Goal: Task Accomplishment & Management: Manage account settings

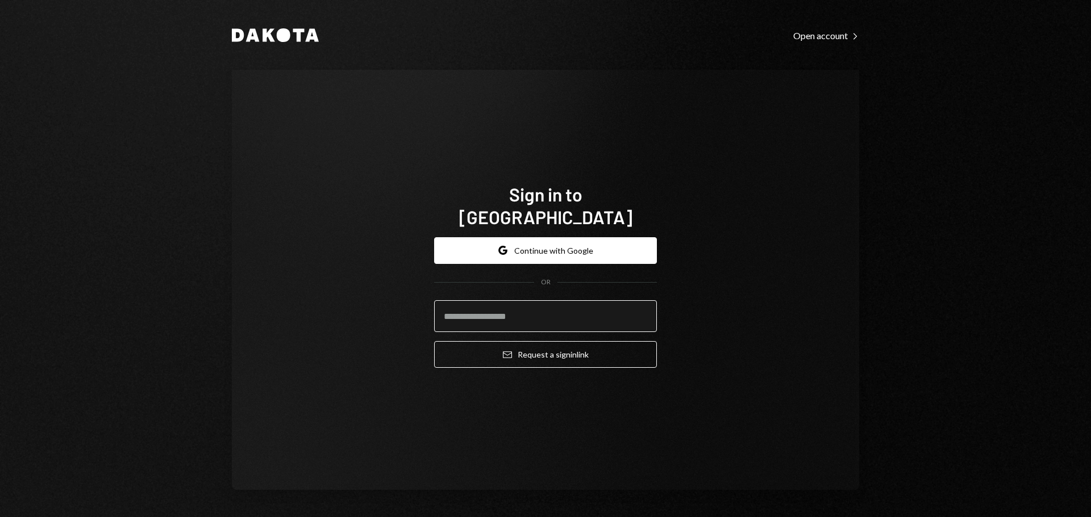
click at [532, 307] on input "email" at bounding box center [545, 316] width 223 height 32
type input "**********"
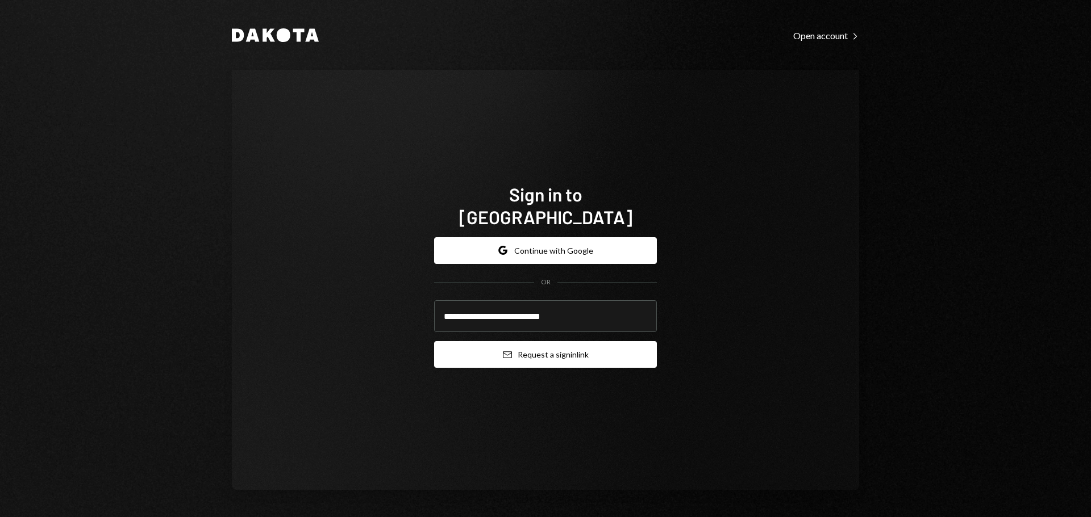
click at [529, 341] on button "Email Request a sign in link" at bounding box center [545, 354] width 223 height 27
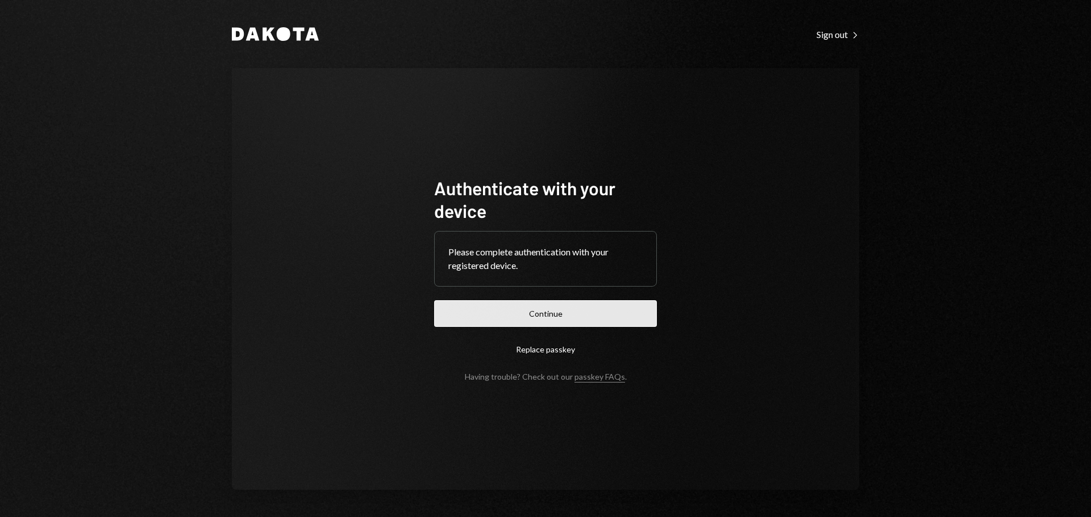
click at [520, 307] on button "Continue" at bounding box center [545, 313] width 223 height 27
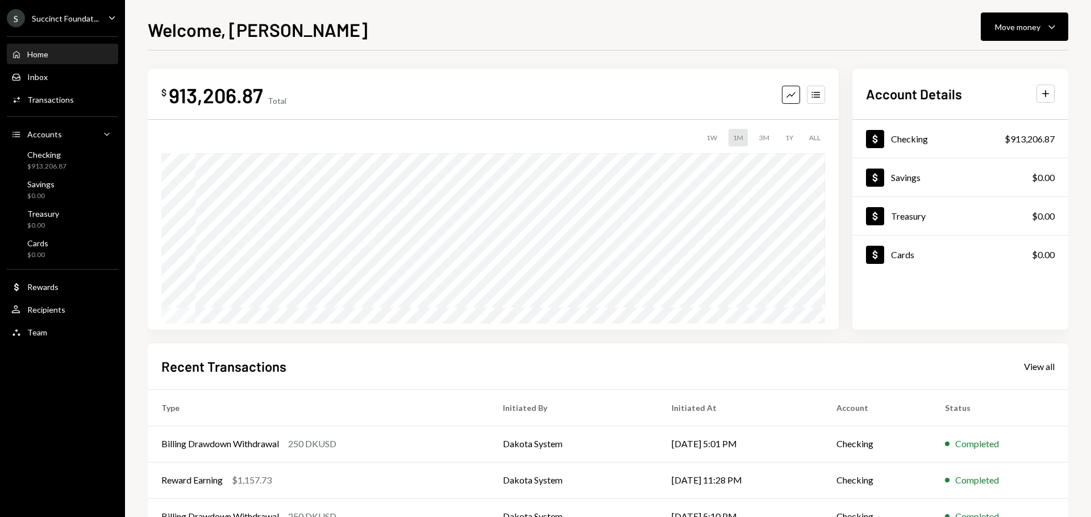
click at [115, 17] on icon "Caret Down" at bounding box center [112, 17] width 12 height 12
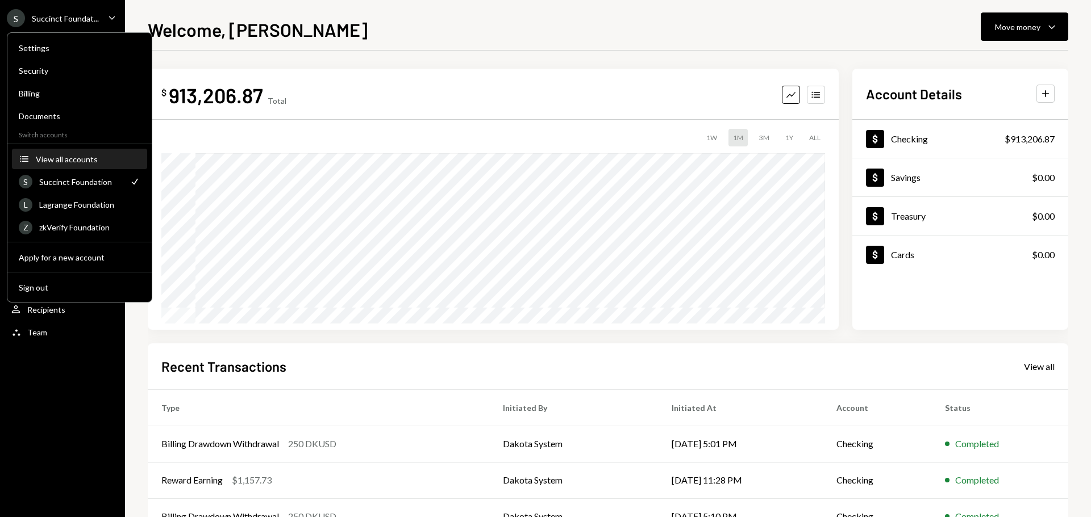
click at [48, 160] on div "View all accounts" at bounding box center [88, 160] width 105 height 10
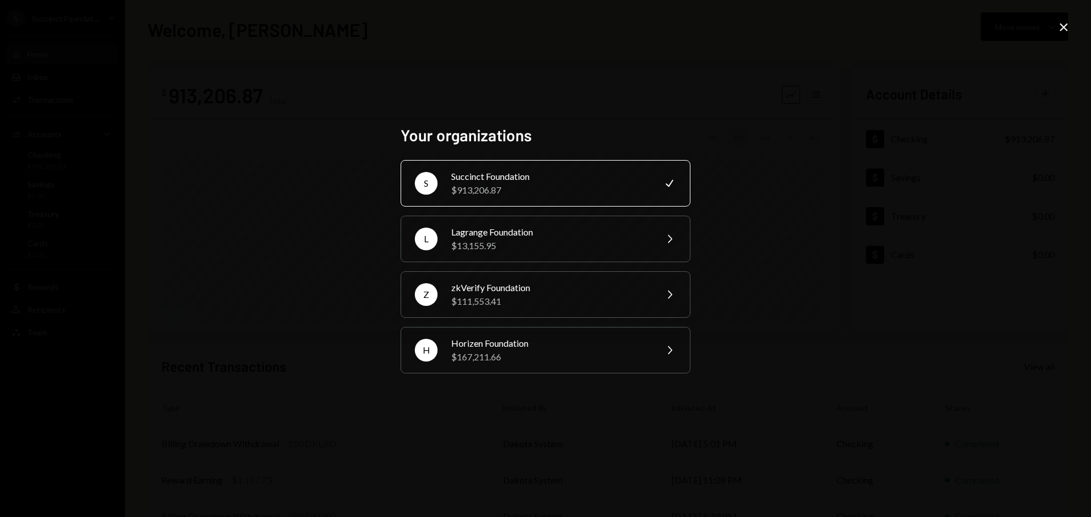
click at [750, 278] on div "Your organizations S Succinct Foundation $913,206.87 Check L Lagrange Foundatio…" at bounding box center [545, 258] width 1091 height 517
